Goal: Check status

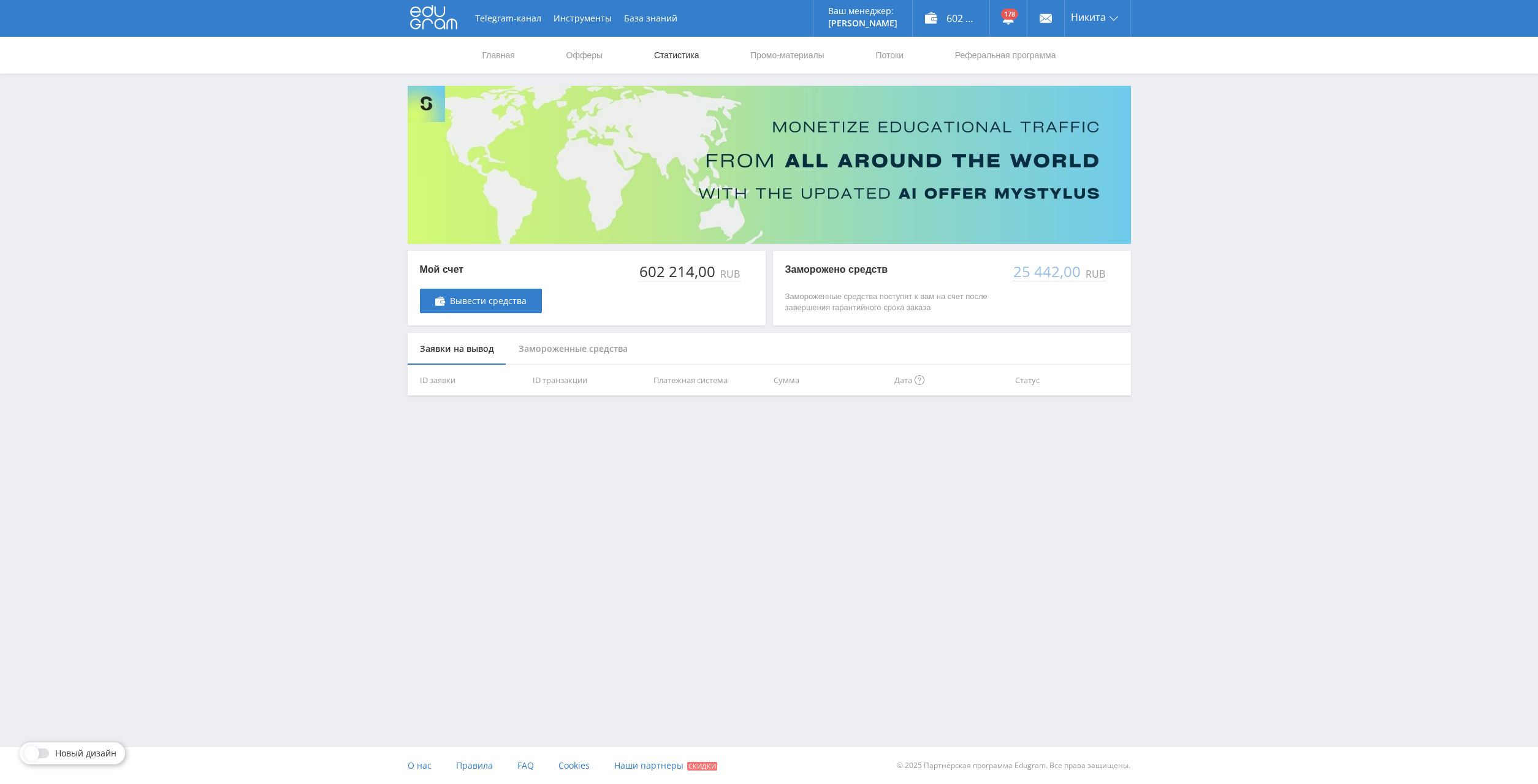
click at [689, 55] on link "Статистика" at bounding box center [677, 54] width 48 height 36
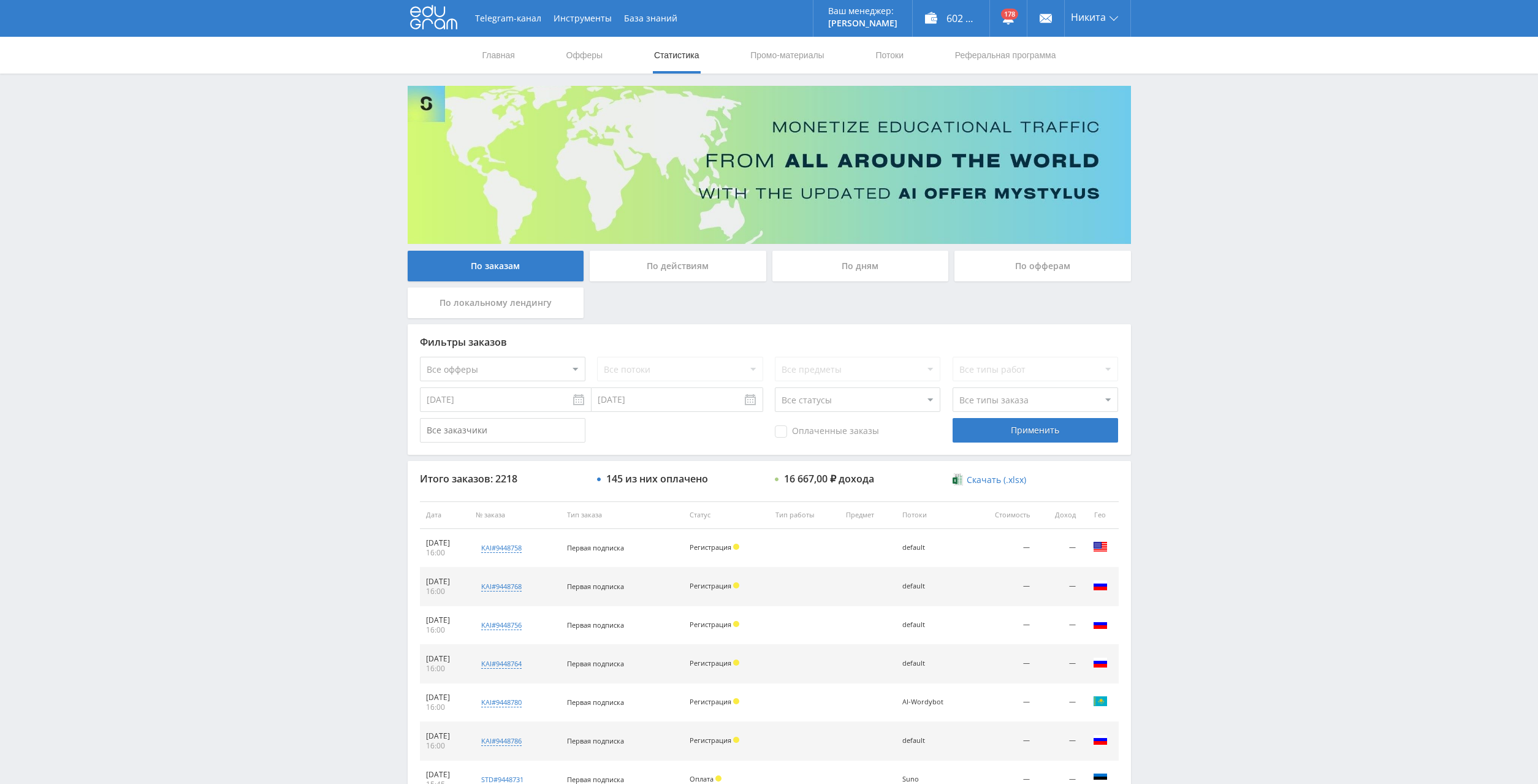
click at [870, 255] on div "По дням" at bounding box center [861, 266] width 177 height 31
click at [0, 0] on input "По дням" at bounding box center [0, 0] width 0 height 0
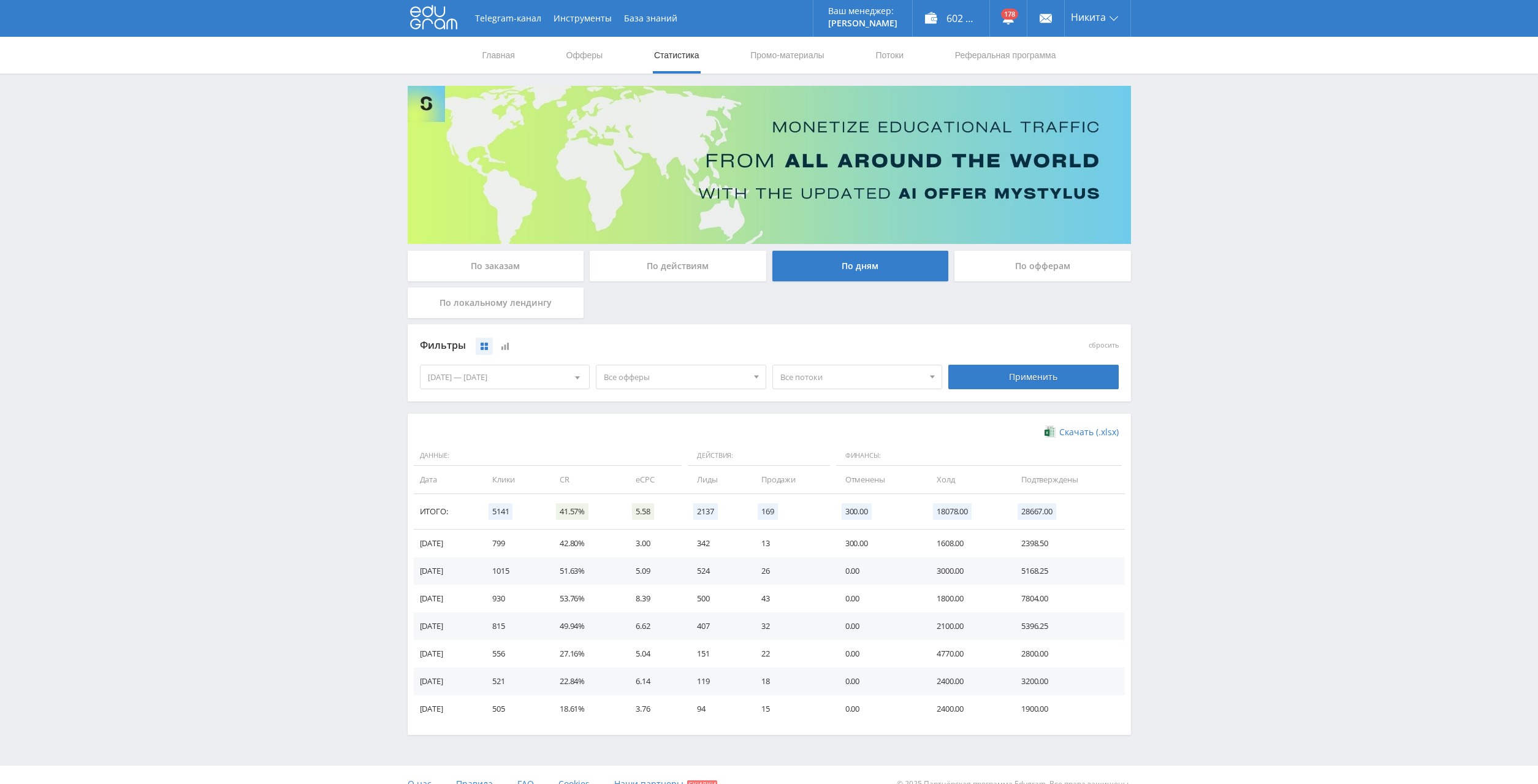
drag, startPoint x: 1333, startPoint y: 354, endPoint x: 1321, endPoint y: 323, distance: 33.2
drag, startPoint x: 1301, startPoint y: 291, endPoint x: 1292, endPoint y: 276, distance: 17.5
click at [1248, 226] on div "Telegram-канал Инструменты База знаний Ваш менеджер: [PERSON_NAME] Alex Online …" at bounding box center [769, 401] width 1538 height 803
click at [1045, 270] on div "По офферам" at bounding box center [1043, 266] width 177 height 31
click at [0, 0] on input "По офферам" at bounding box center [0, 0] width 0 height 0
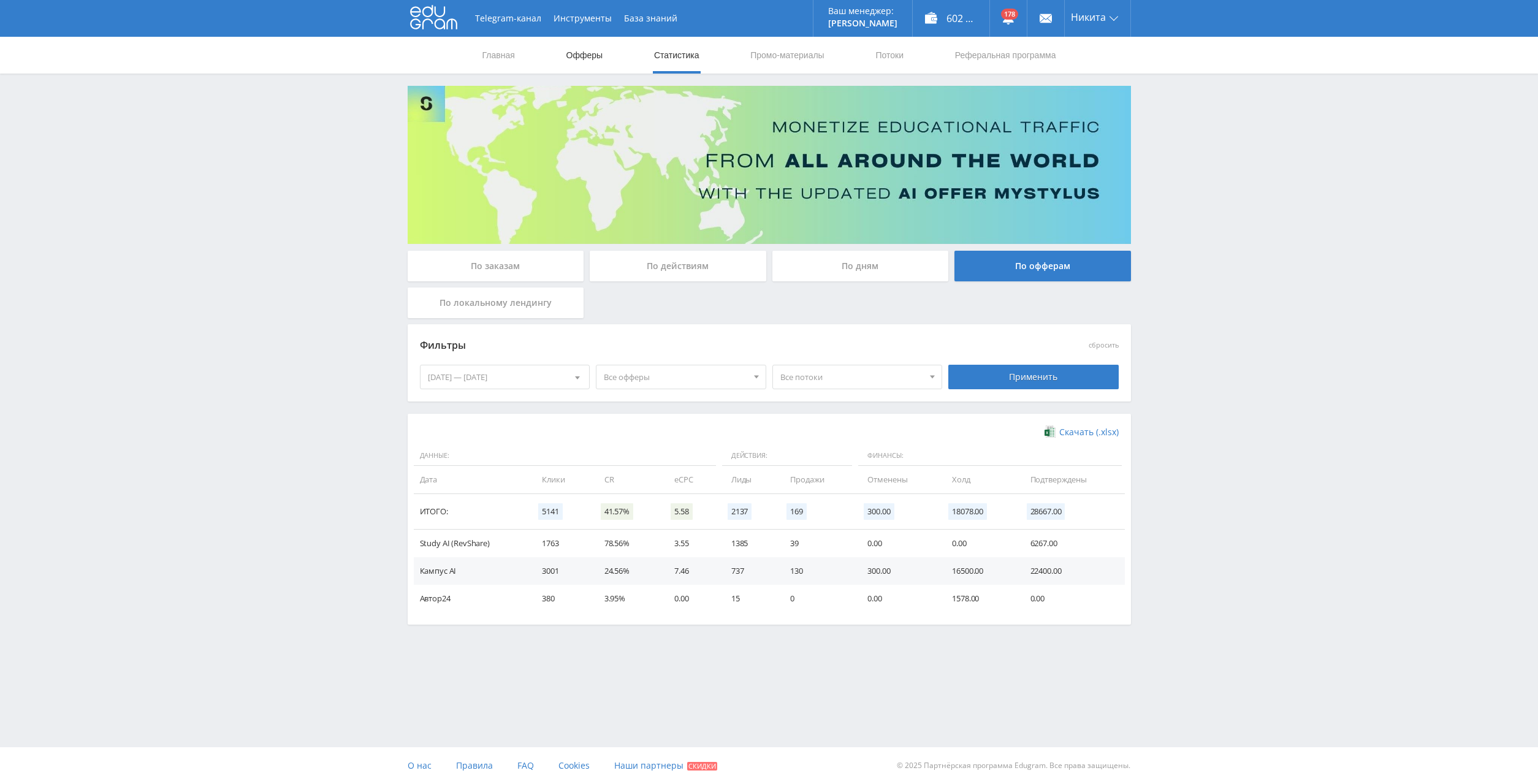
click at [591, 48] on link "Офферы" at bounding box center [584, 54] width 39 height 36
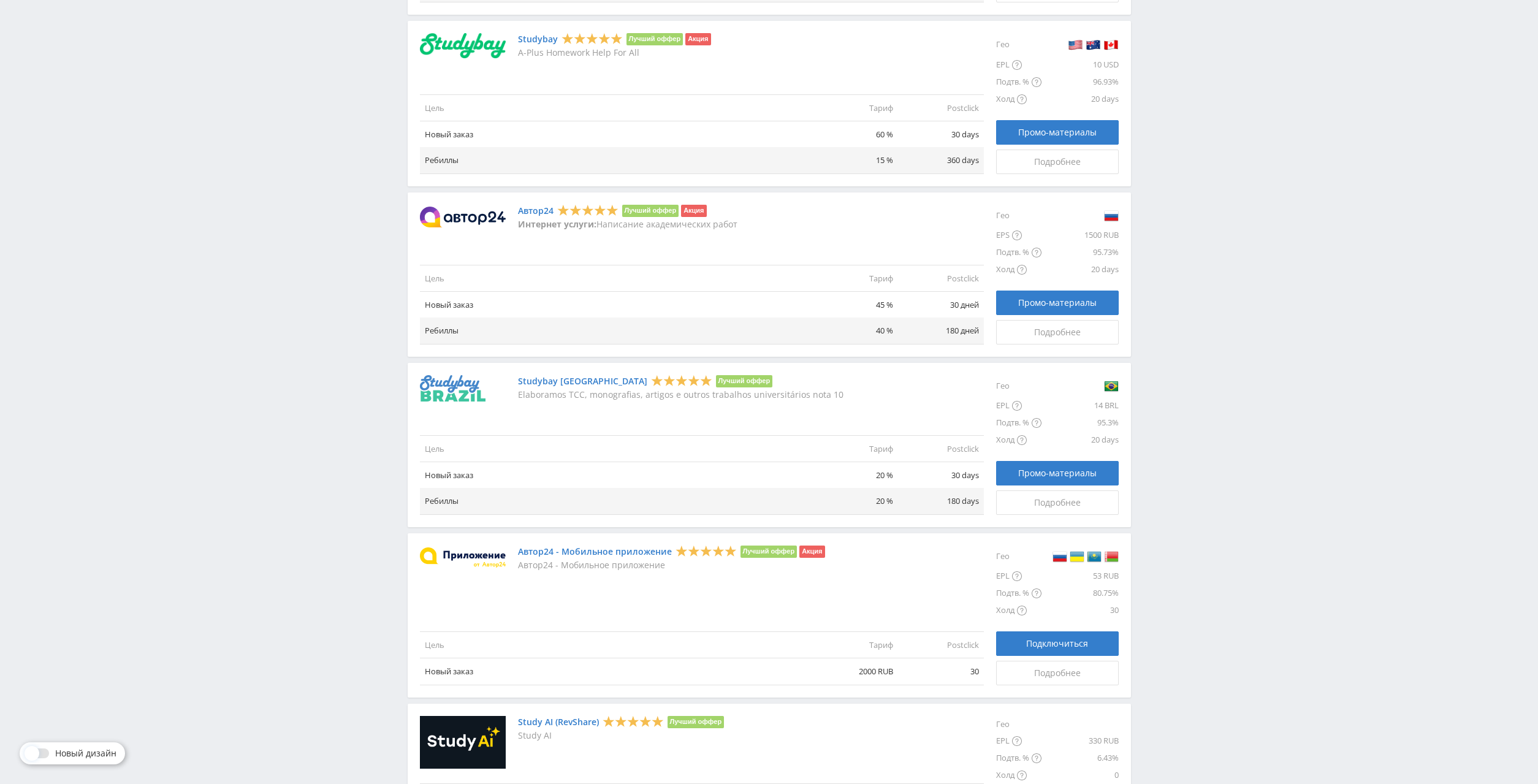
scroll to position [1116, 0]
